Goal: Information Seeking & Learning: Learn about a topic

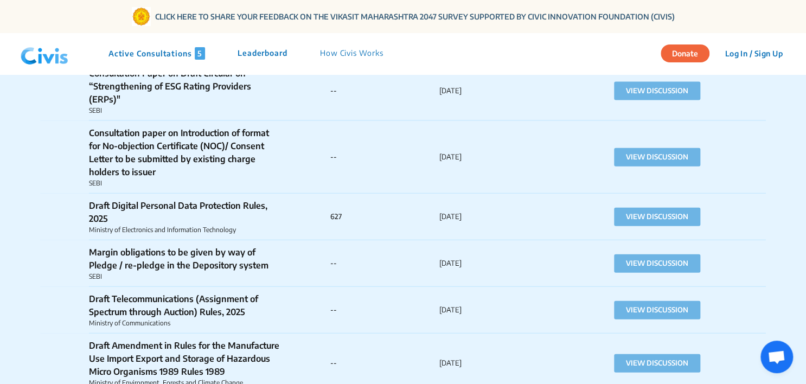
scroll to position [9177, 0]
click at [669, 207] on button "VIEW DISCUSSION" at bounding box center [657, 216] width 86 height 18
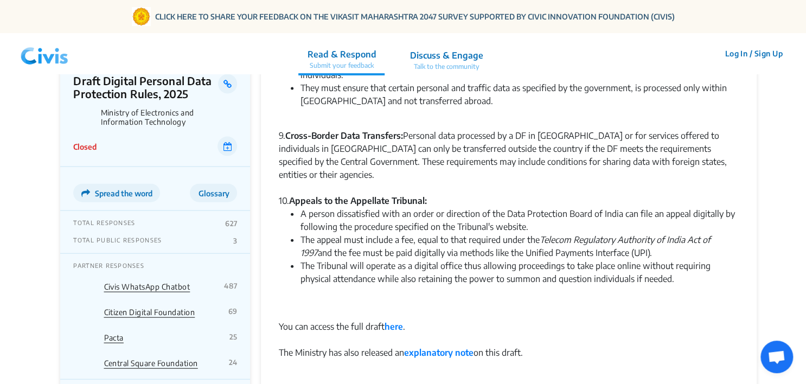
scroll to position [1154, 0]
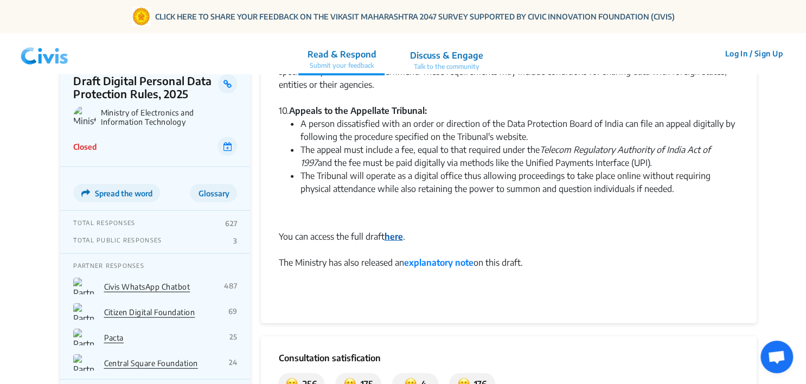
click at [392, 231] on strong "here" at bounding box center [393, 236] width 18 height 11
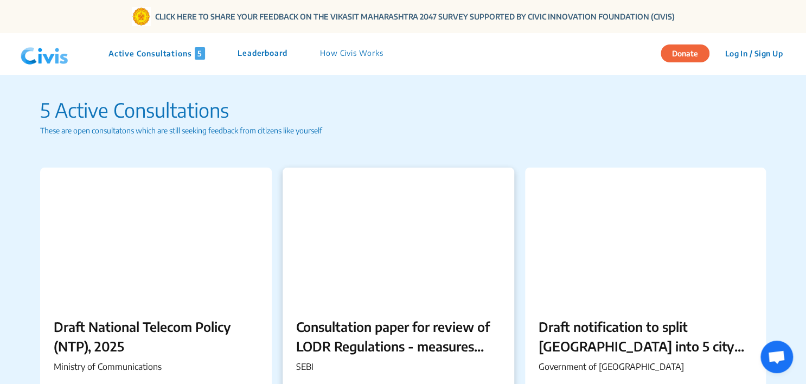
scroll to position [850, 0]
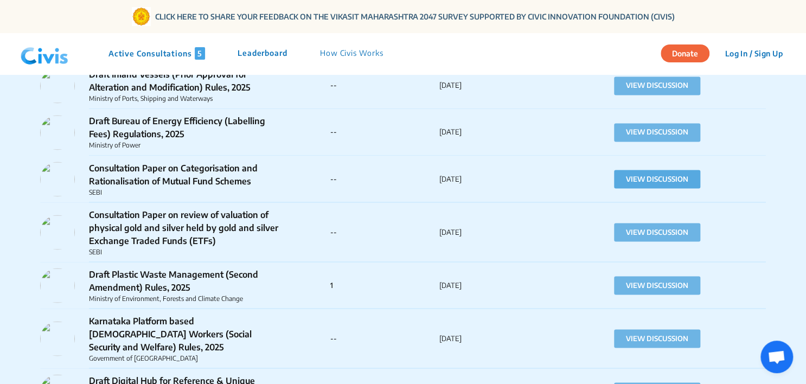
click at [690, 179] on button "VIEW DISCUSSION" at bounding box center [657, 179] width 86 height 18
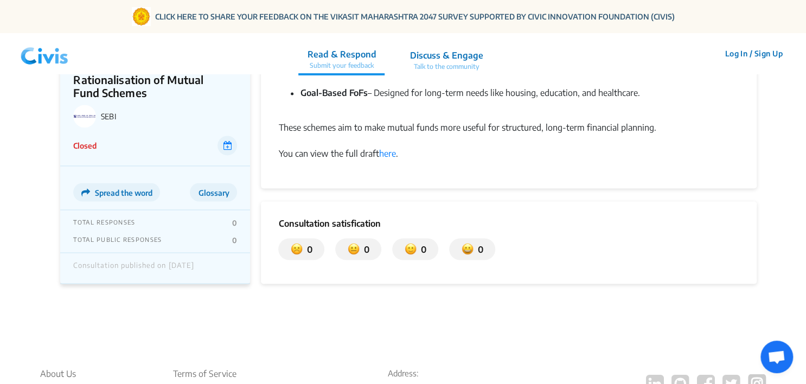
scroll to position [818, 0]
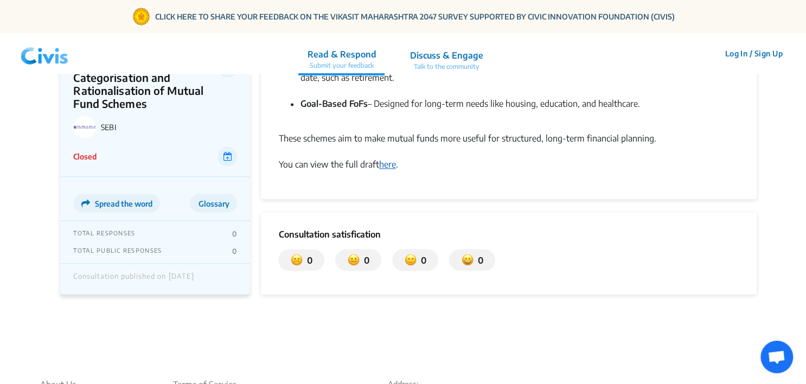
click at [384, 164] on link "here" at bounding box center [387, 164] width 17 height 11
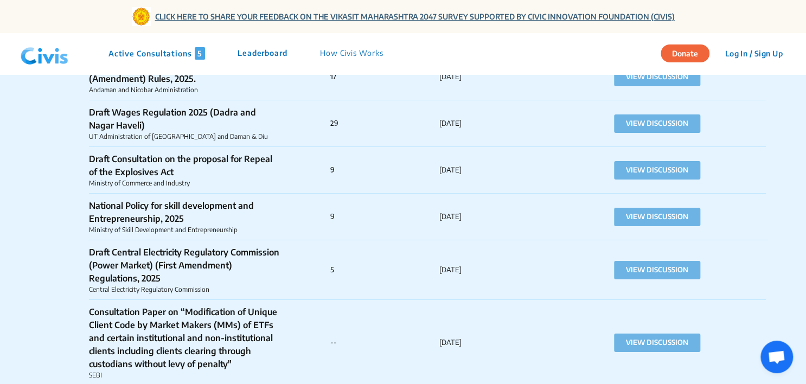
scroll to position [3148, 0]
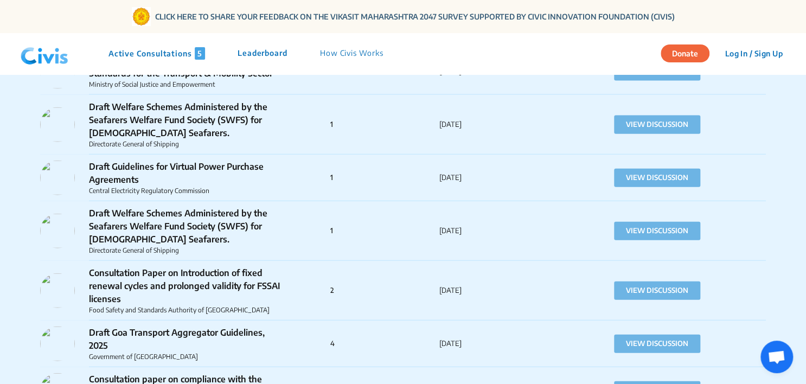
click at [43, 48] on img at bounding box center [44, 53] width 56 height 33
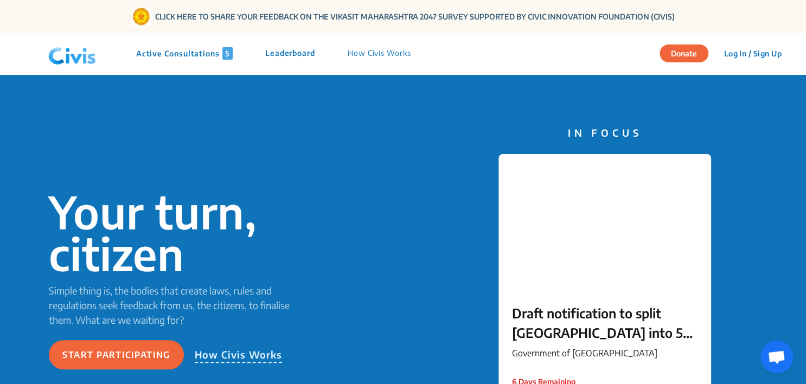
click at [208, 63] on div "Active Consultations 5 Leaderboard How Civis Works" at bounding box center [235, 53] width 383 height 33
click at [210, 58] on p "Active Consultations 5" at bounding box center [184, 53] width 97 height 12
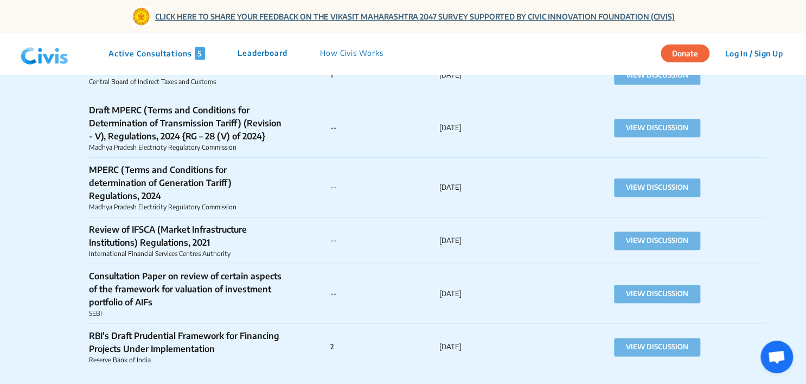
scroll to position [32546, 0]
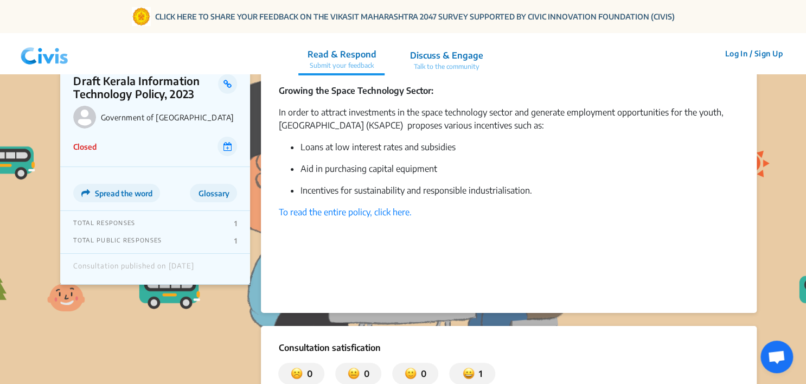
scroll to position [1657, 0]
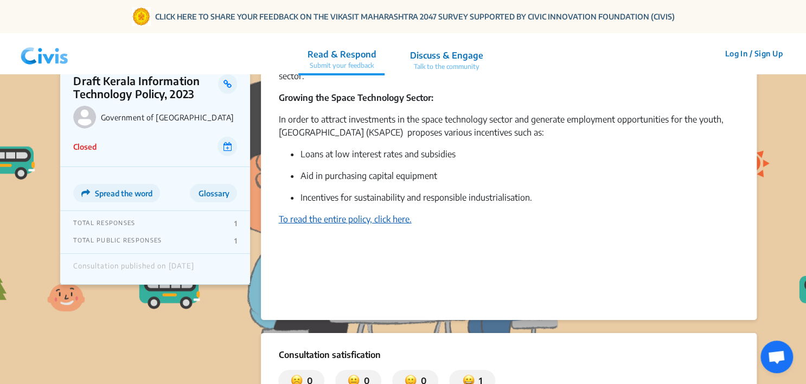
click at [369, 214] on link "To read the entire policy, click here." at bounding box center [344, 219] width 133 height 11
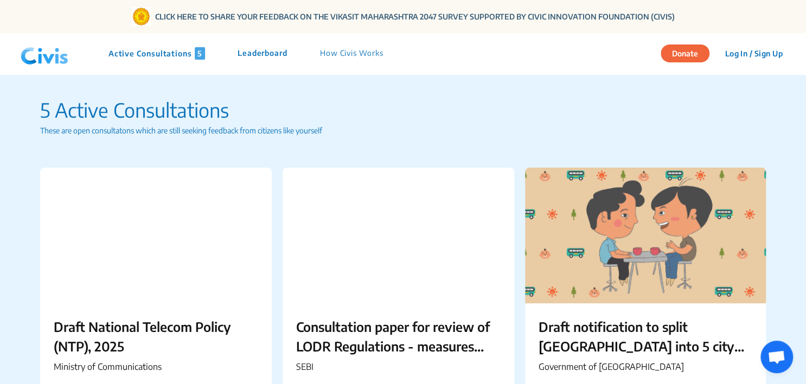
scroll to position [22135, 0]
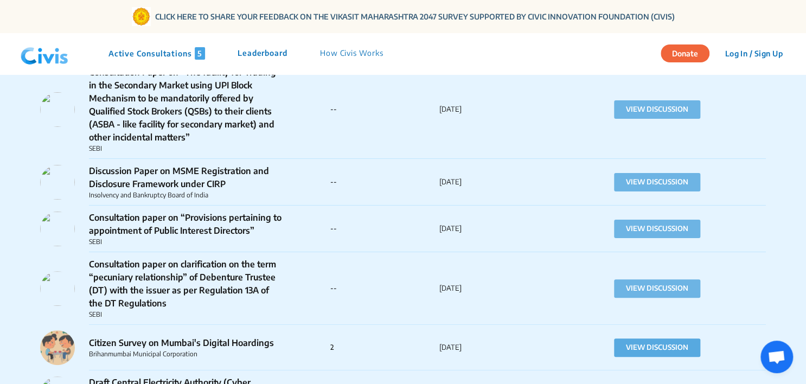
click at [649, 338] on button "VIEW DISCUSSION" at bounding box center [657, 347] width 86 height 18
